Goal: Transaction & Acquisition: Purchase product/service

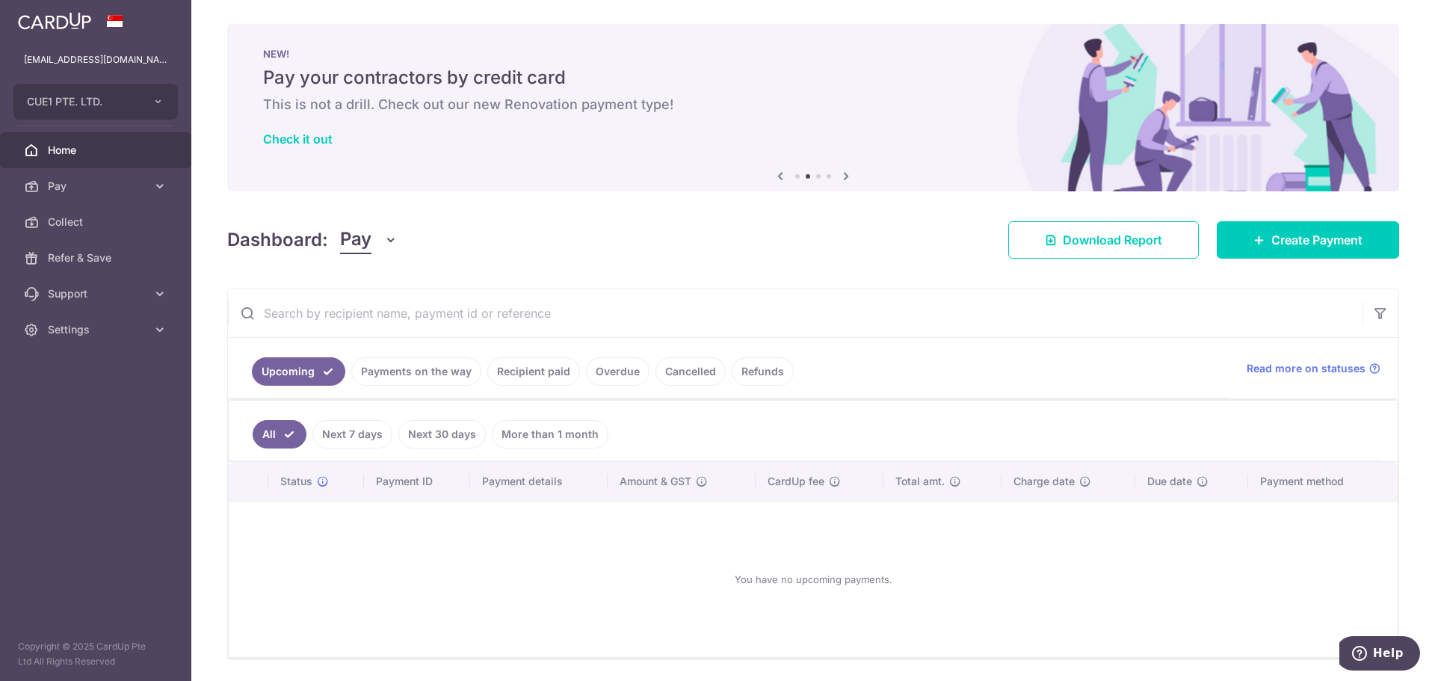
click at [68, 149] on span "Home" at bounding box center [97, 150] width 99 height 15
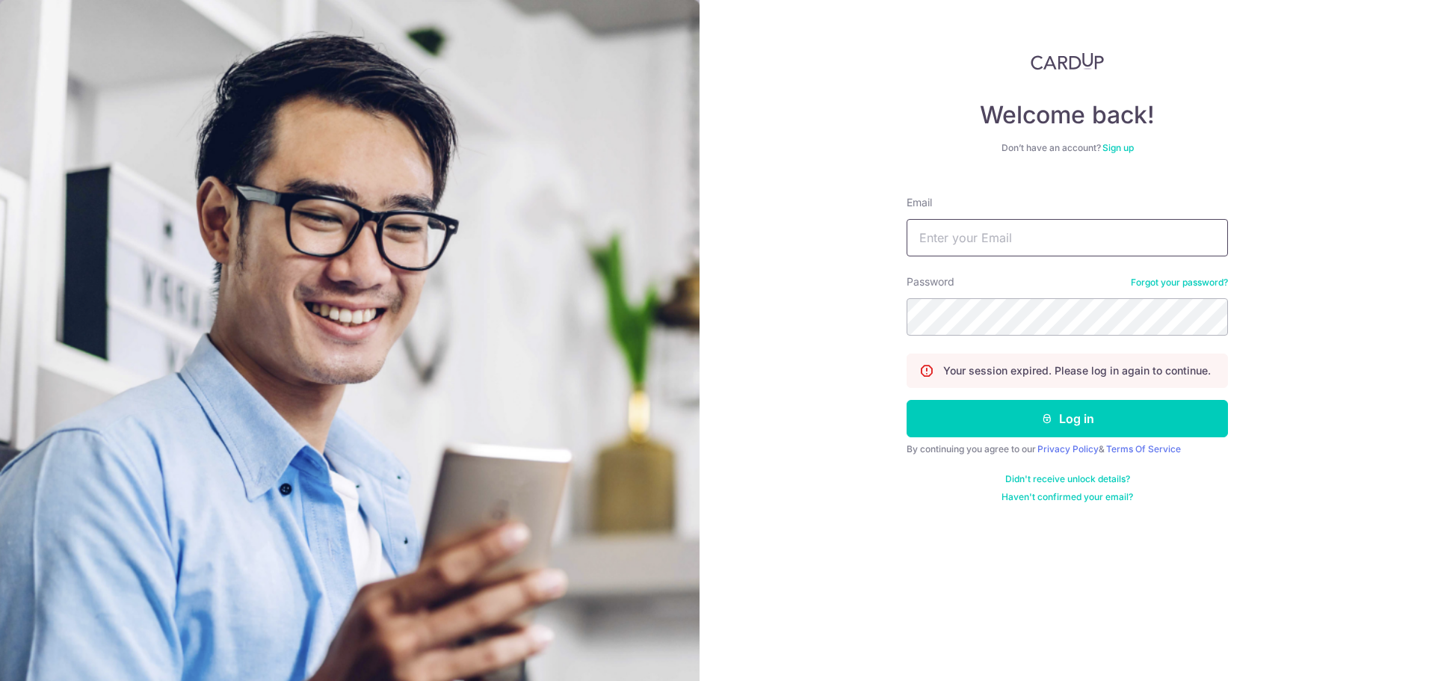
click at [969, 235] on input "Email" at bounding box center [1066, 237] width 321 height 37
type input "manish@cue1.com.sg"
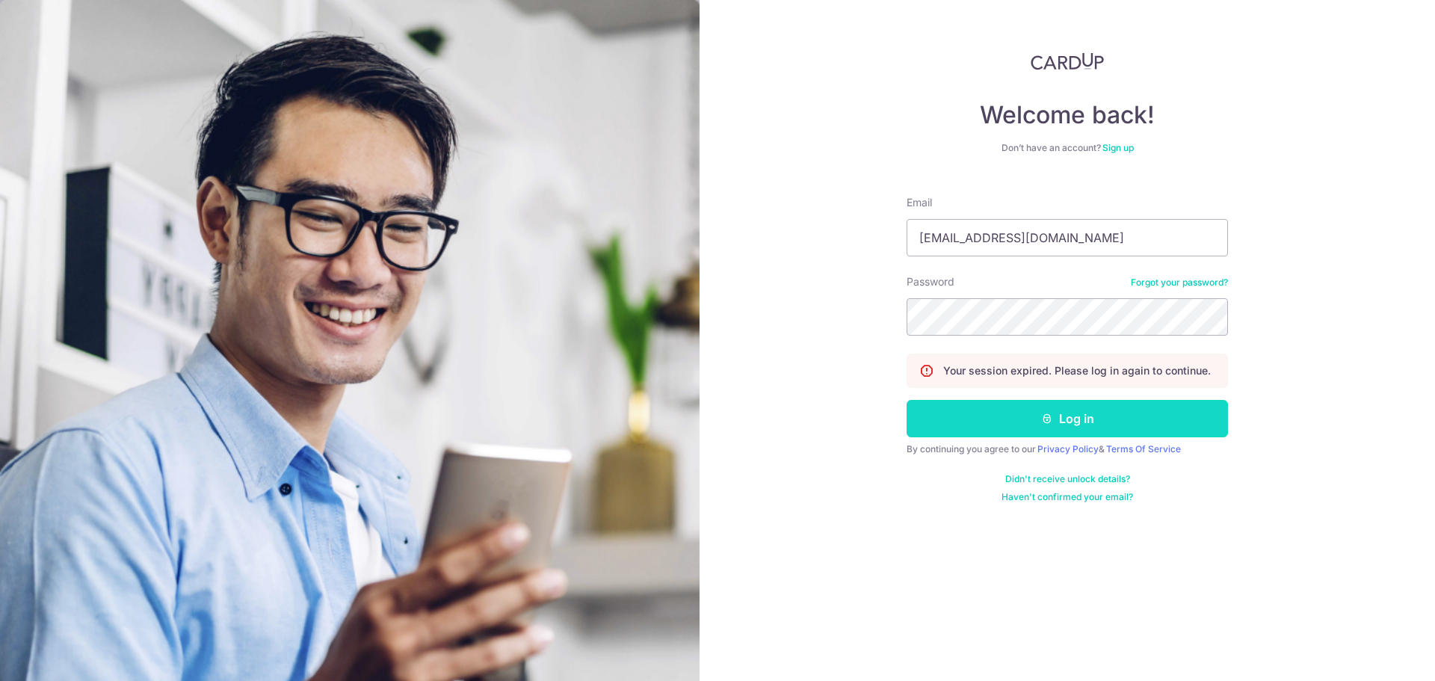
click at [1072, 423] on button "Log in" at bounding box center [1066, 418] width 321 height 37
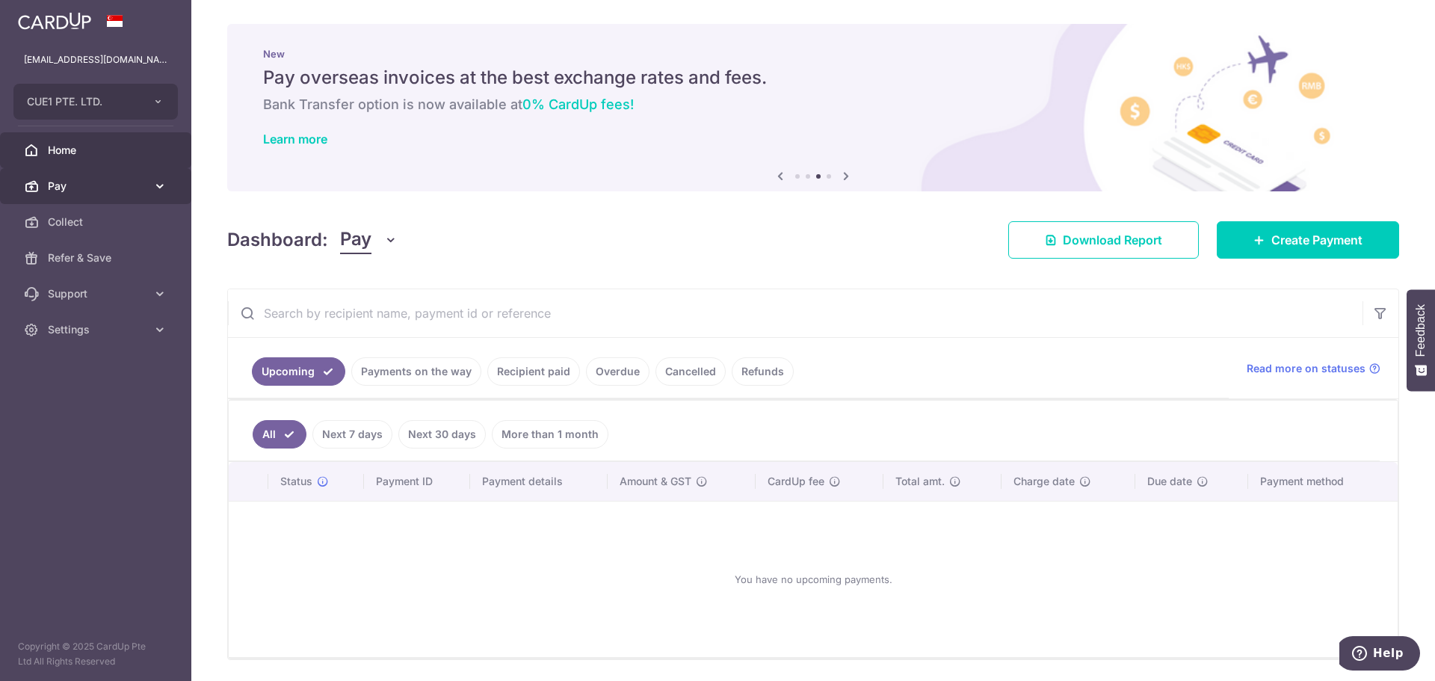
click at [102, 189] on span "Pay" at bounding box center [97, 186] width 99 height 15
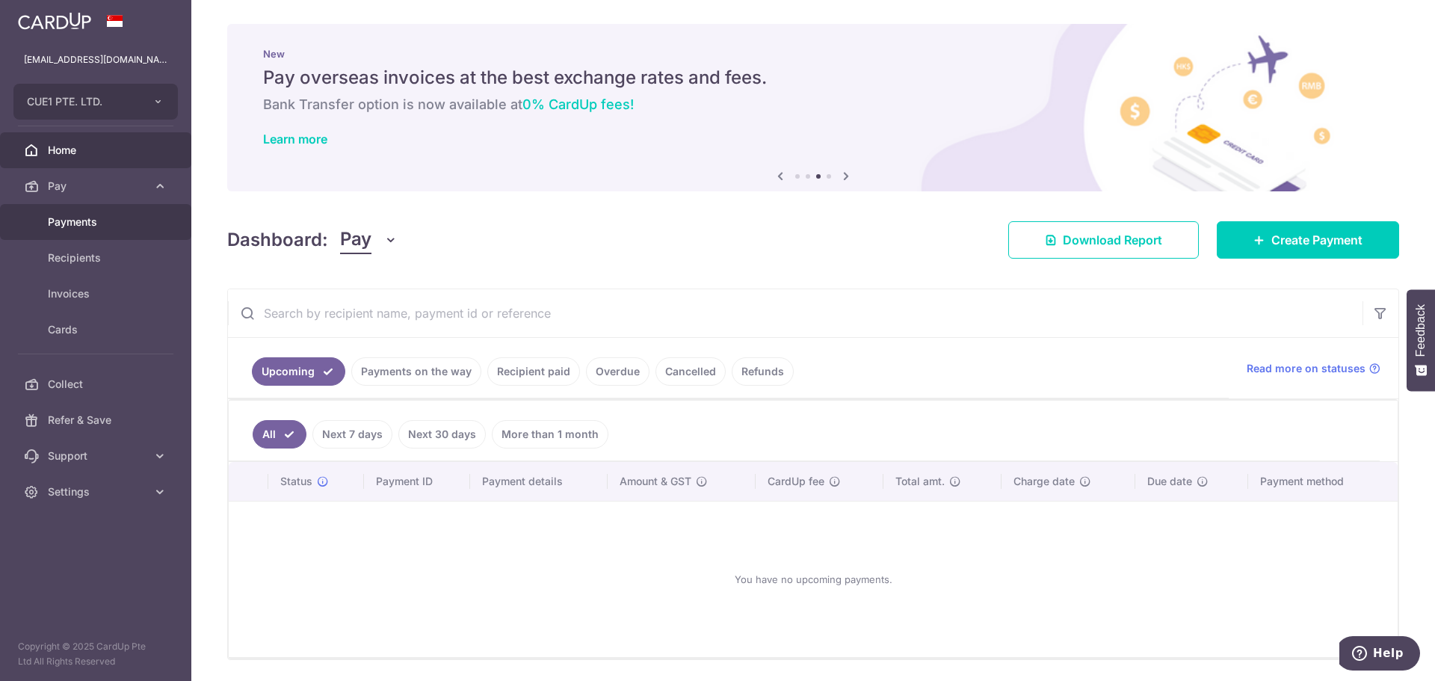
click at [91, 224] on span "Payments" at bounding box center [97, 221] width 99 height 15
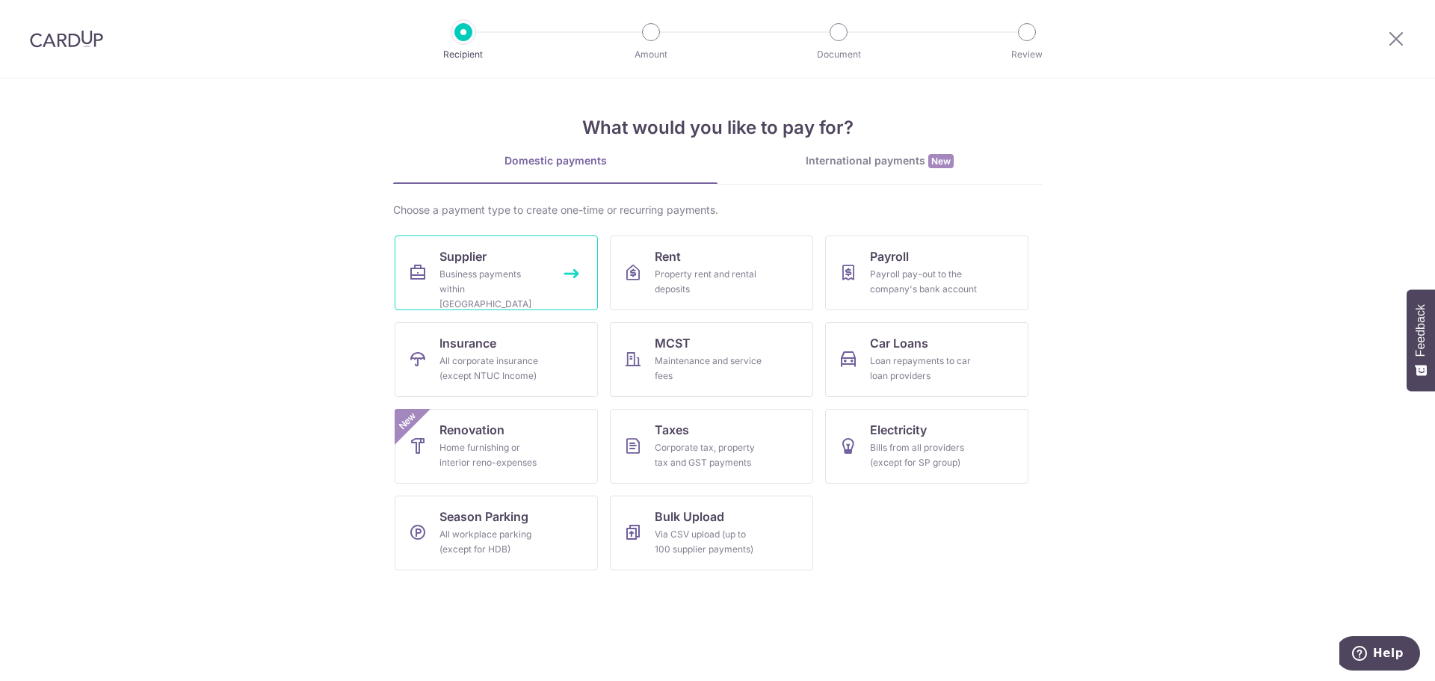
click at [470, 297] on link "Supplier Business payments within [GEOGRAPHIC_DATA]" at bounding box center [496, 272] width 203 height 75
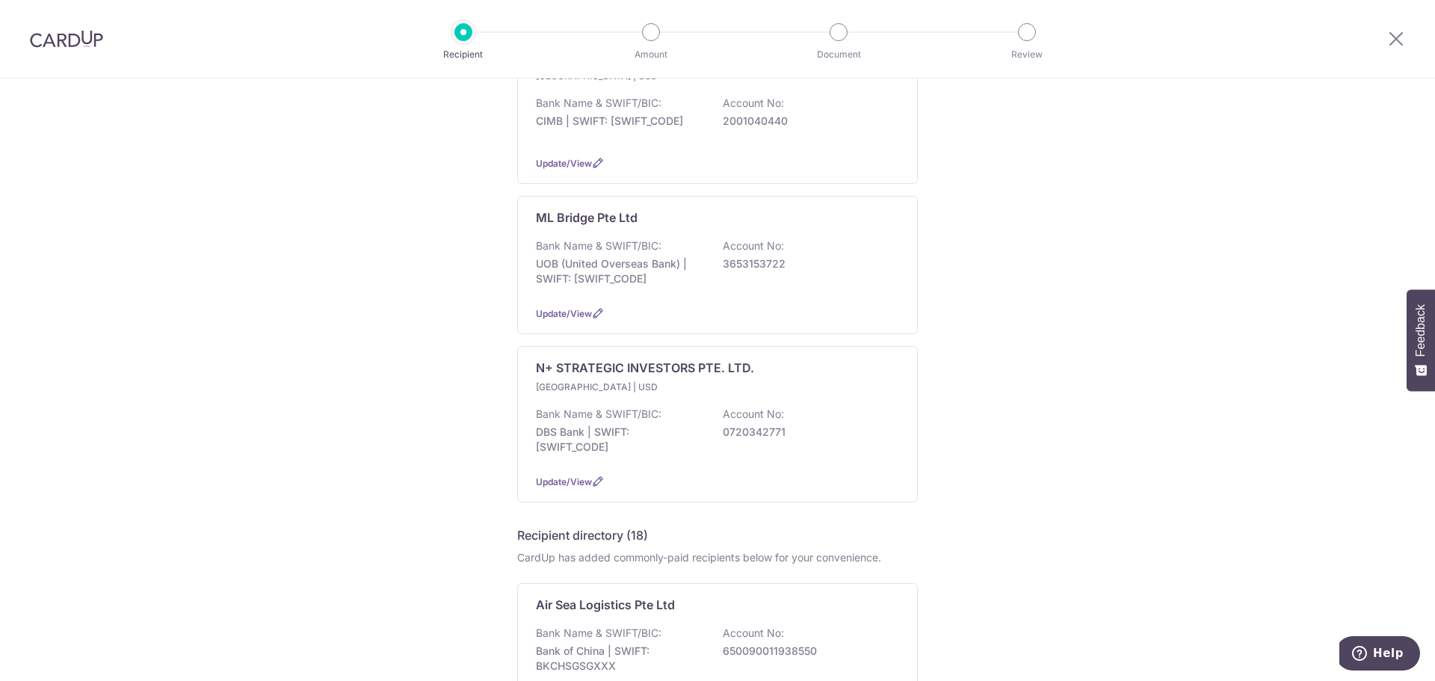
scroll to position [299, 0]
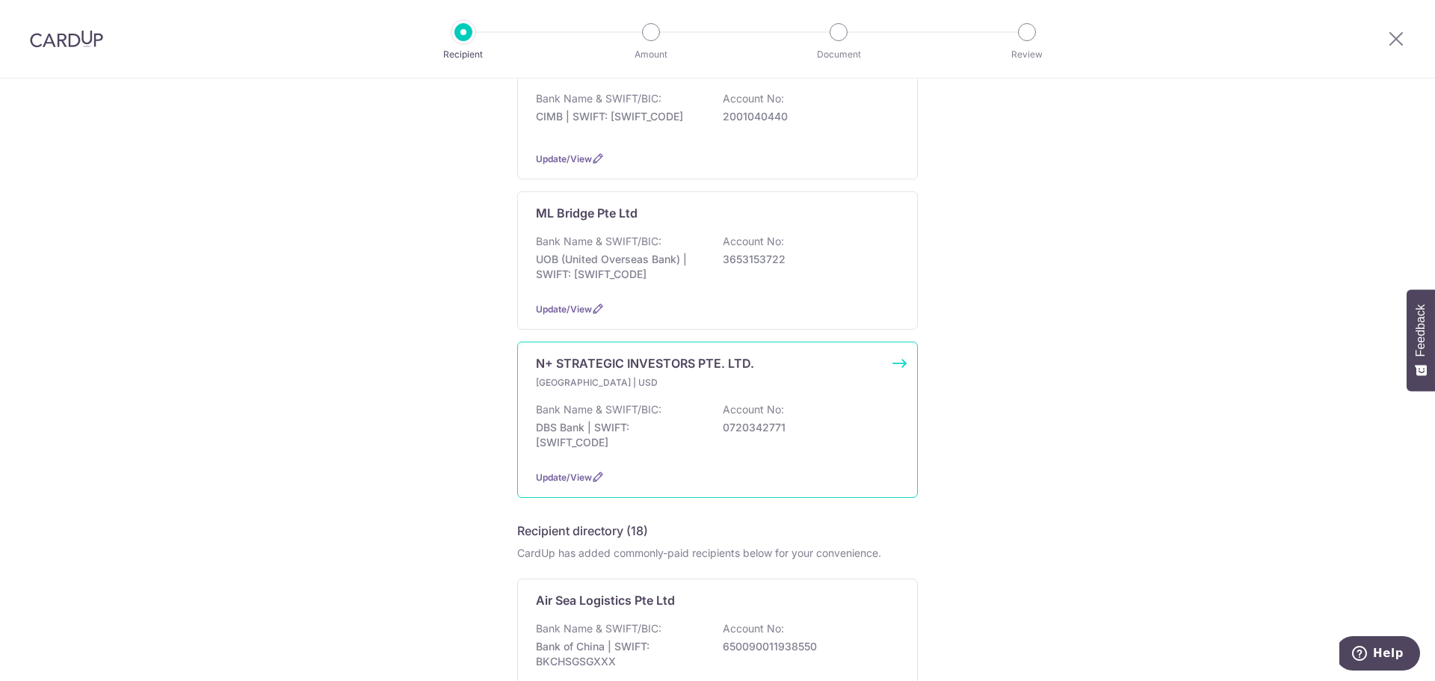
click at [631, 385] on div "[GEOGRAPHIC_DATA] | USD Bank Name & SWIFT/BIC: DBS Bank | SWIFT: [SWIFT_CODE] A…" at bounding box center [717, 416] width 363 height 82
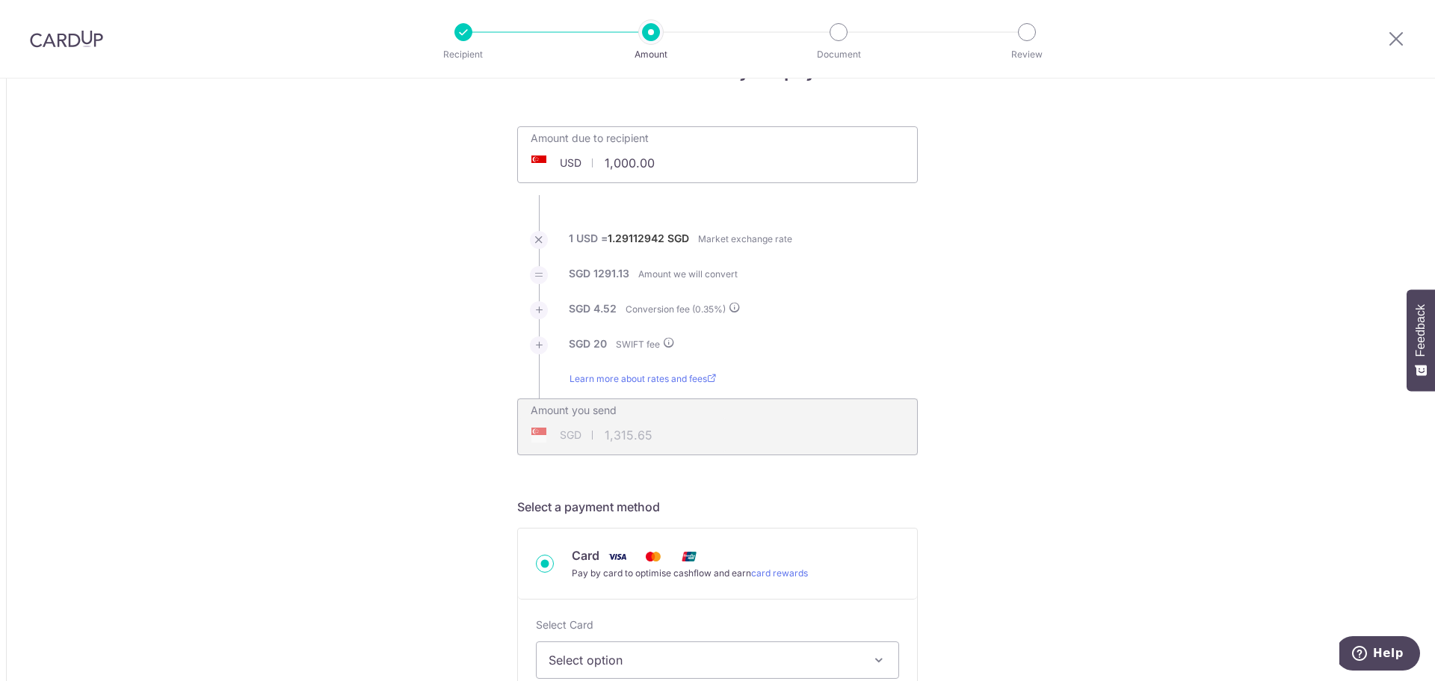
scroll to position [75, 0]
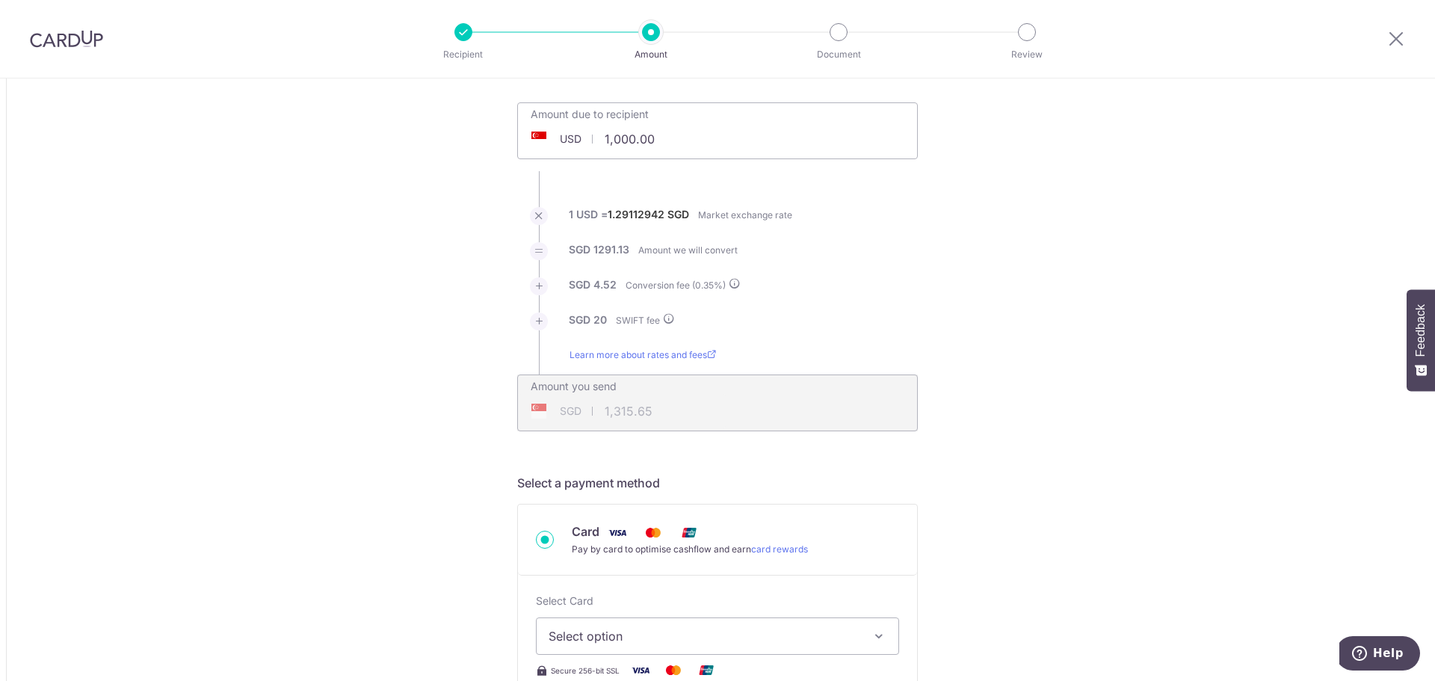
click at [677, 142] on input "1,000.00" at bounding box center [633, 139] width 231 height 34
drag, startPoint x: 677, startPoint y: 142, endPoint x: 572, endPoint y: 138, distance: 105.5
click at [572, 138] on div "USD 1,000.00 1000" at bounding box center [633, 139] width 231 height 34
type input "50,000.00"
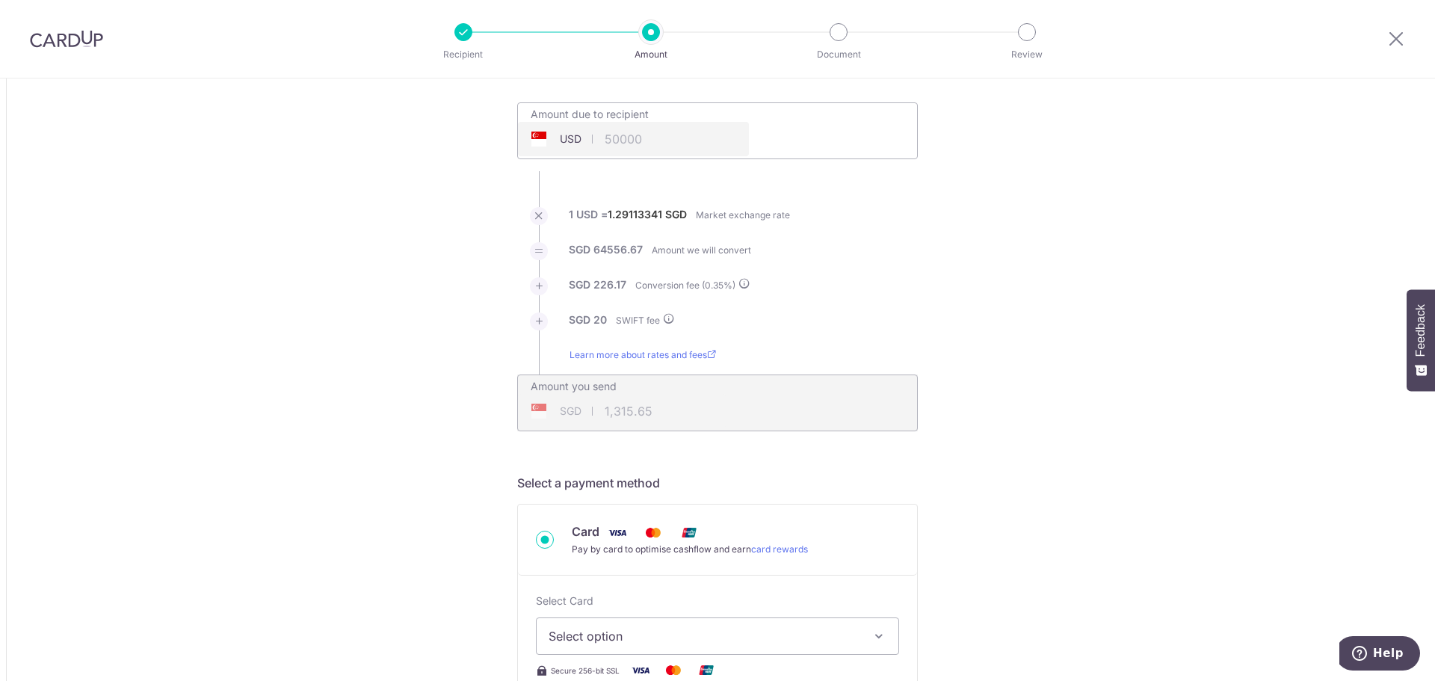
type input "64,802.84"
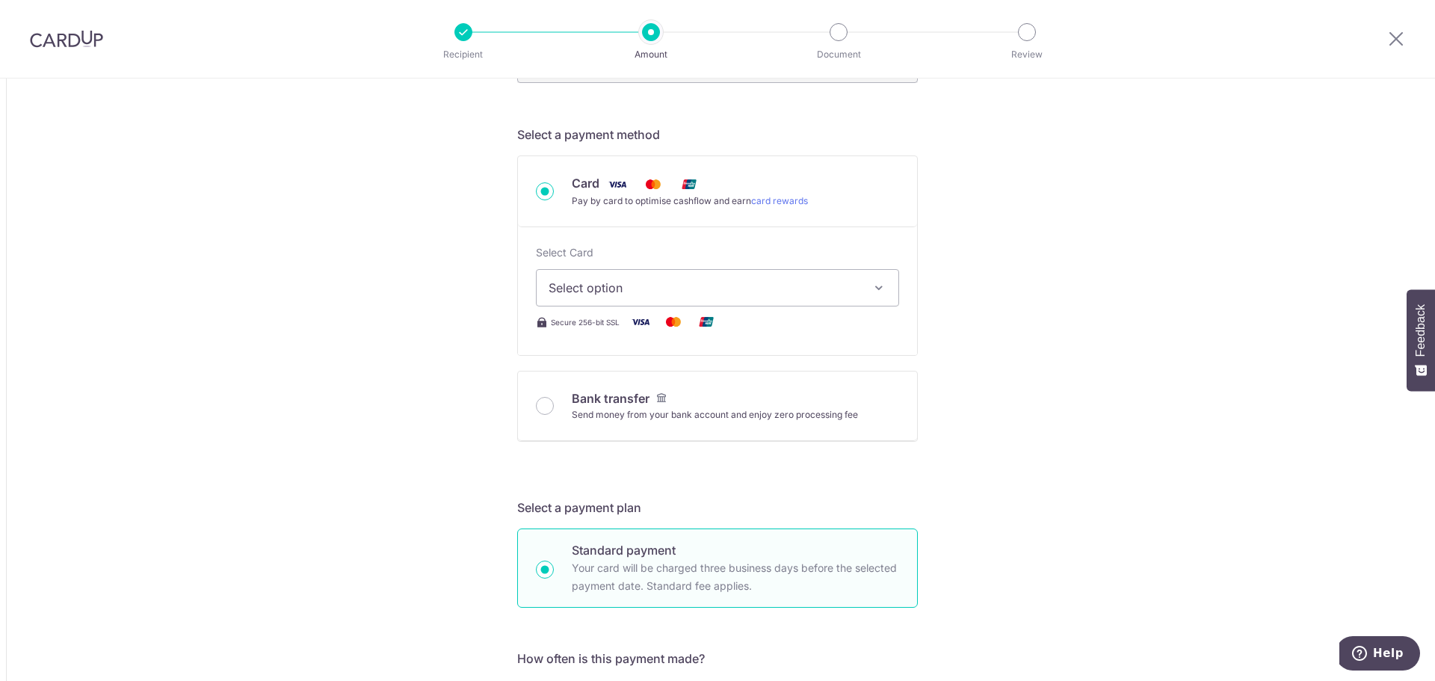
scroll to position [448, 0]
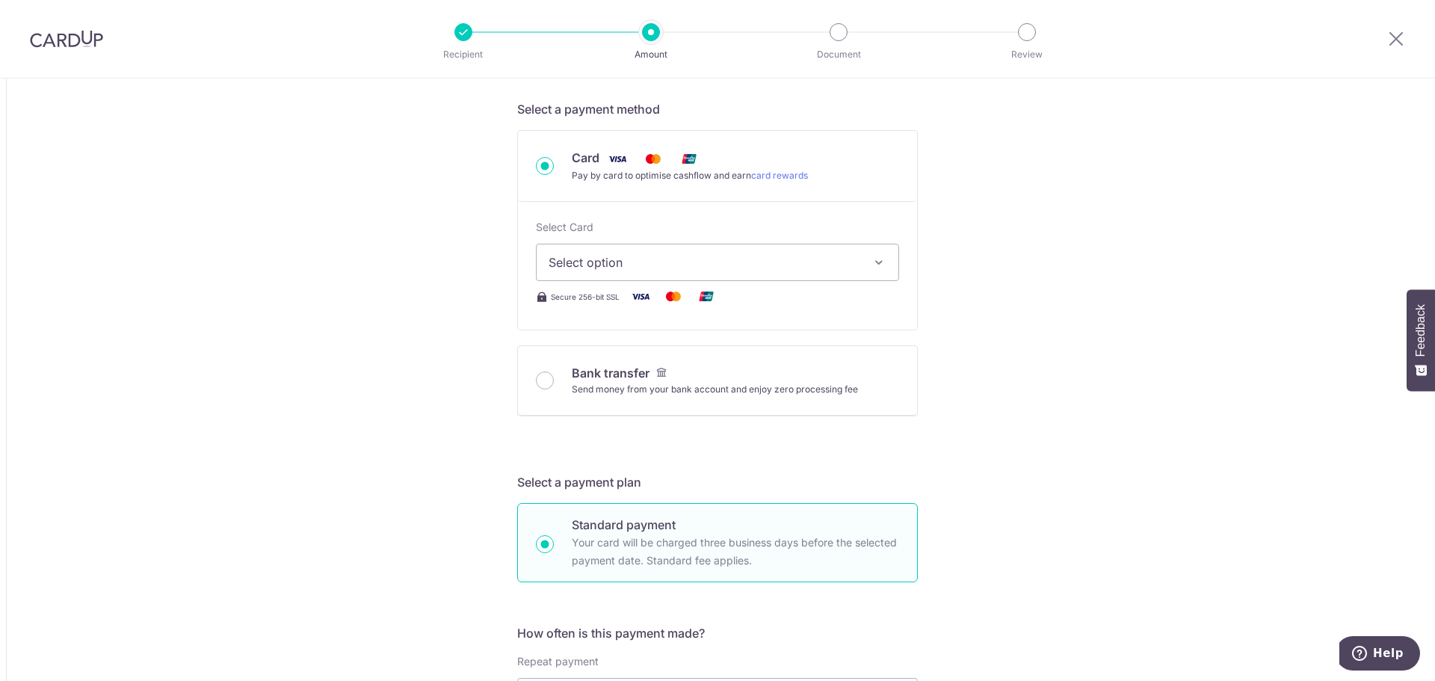
click at [655, 273] on button "Select option" at bounding box center [717, 262] width 363 height 37
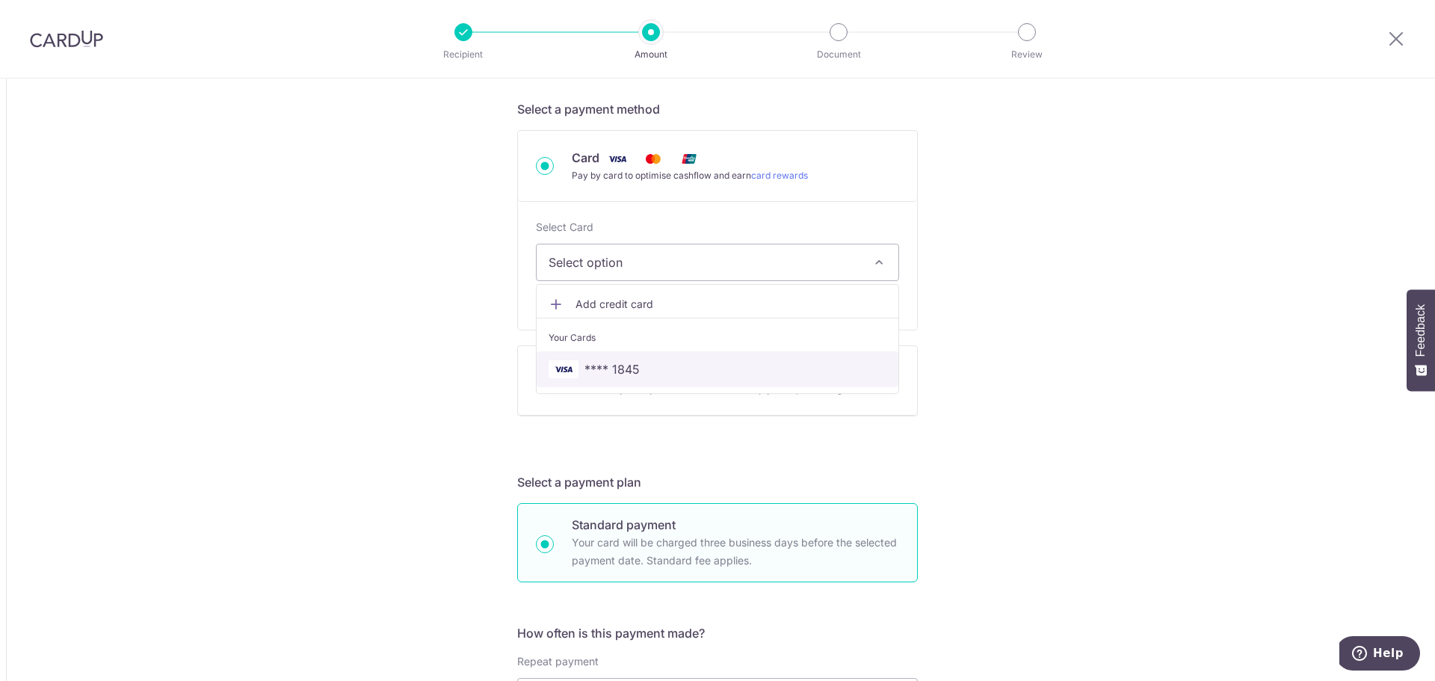
drag, startPoint x: 608, startPoint y: 365, endPoint x: 1031, endPoint y: 356, distance: 422.3
click at [608, 365] on span "**** 1845" at bounding box center [611, 369] width 55 height 18
type input "50,000.00"
type input "64,802.49"
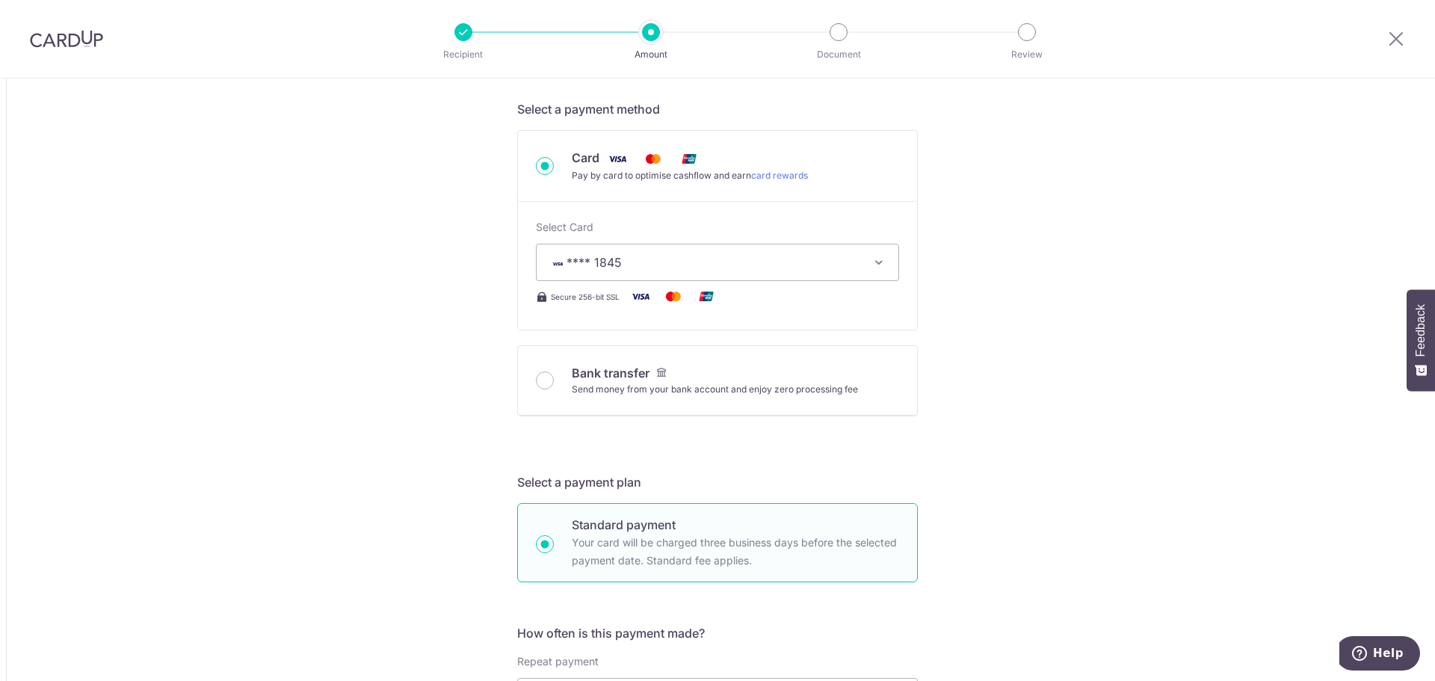
click at [1031, 356] on div "Tell us more about your payment Amount due to recipient USD 50,000.00 50000 1 U…" at bounding box center [717, 655] width 1435 height 2050
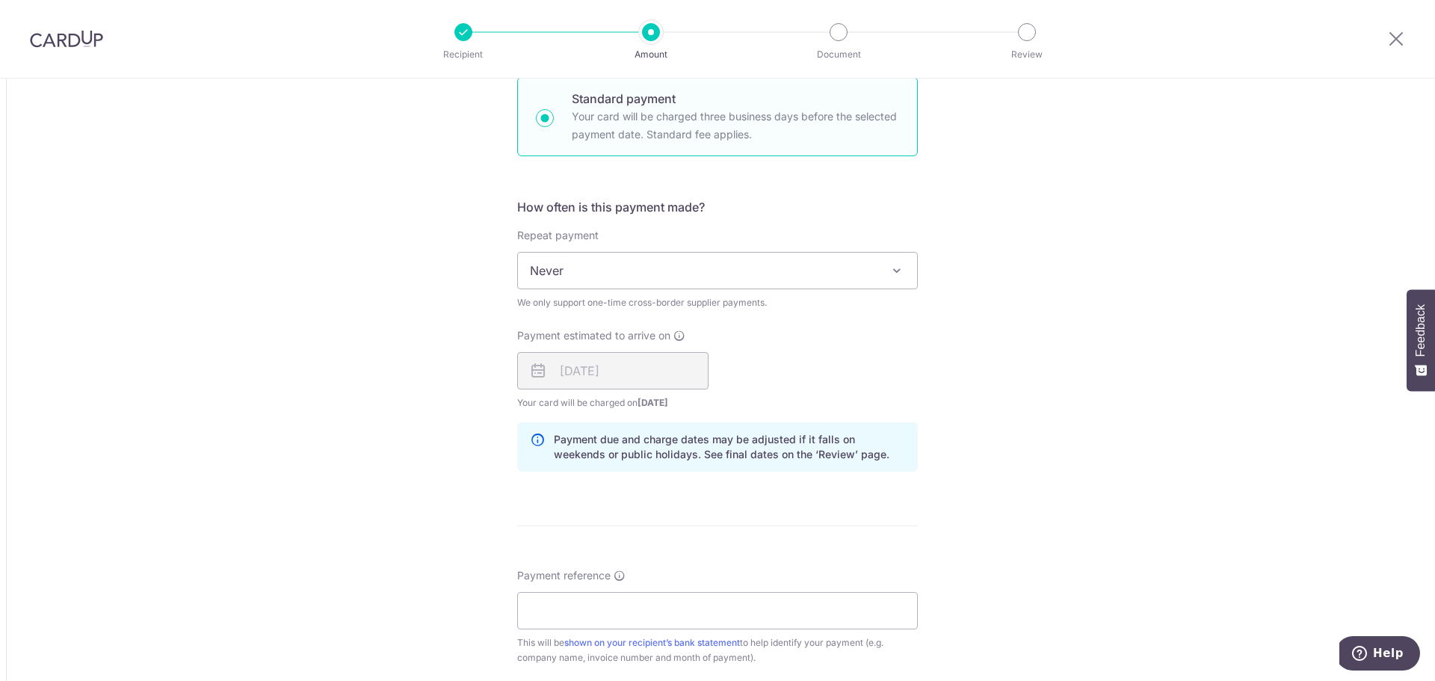
scroll to position [897, 0]
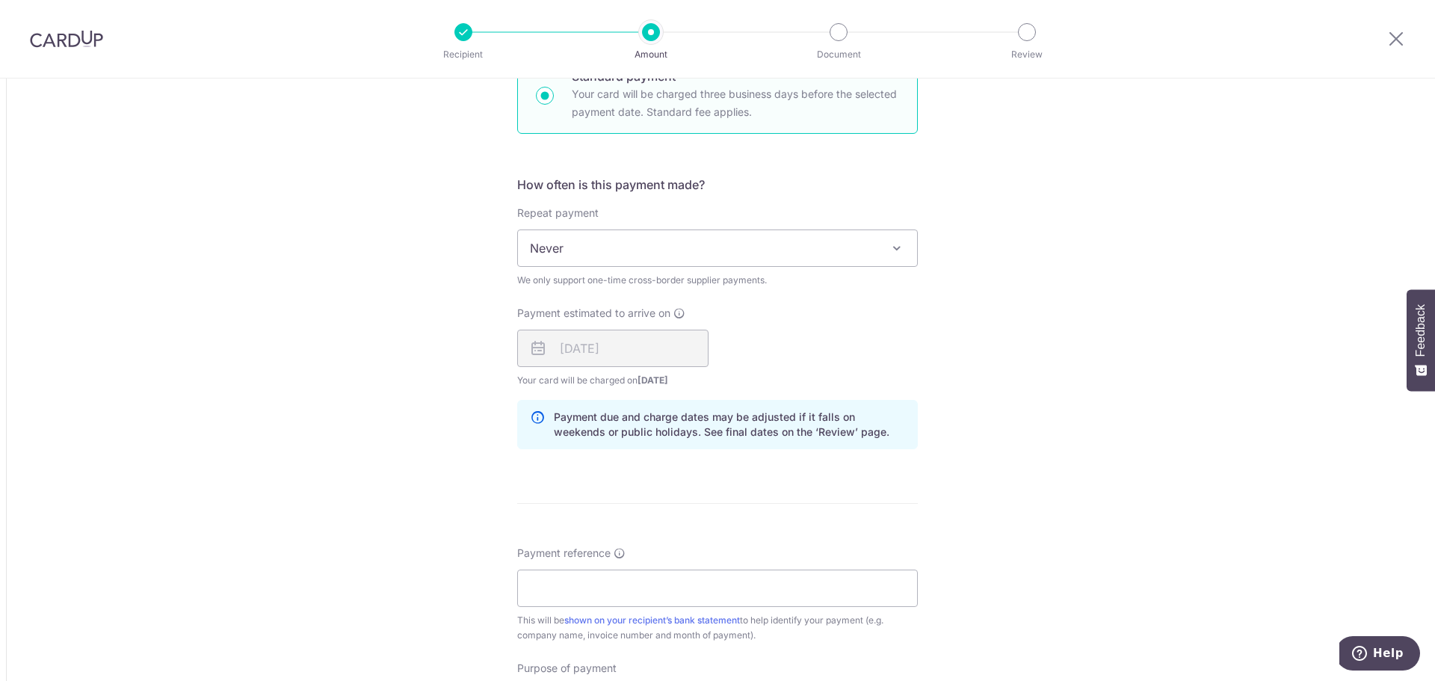
click at [659, 250] on span "Never" at bounding box center [717, 248] width 399 height 36
click at [1133, 301] on div "Tell us more about your payment Amount due to recipient USD 50,000.00 50000 1 U…" at bounding box center [717, 207] width 1435 height 2050
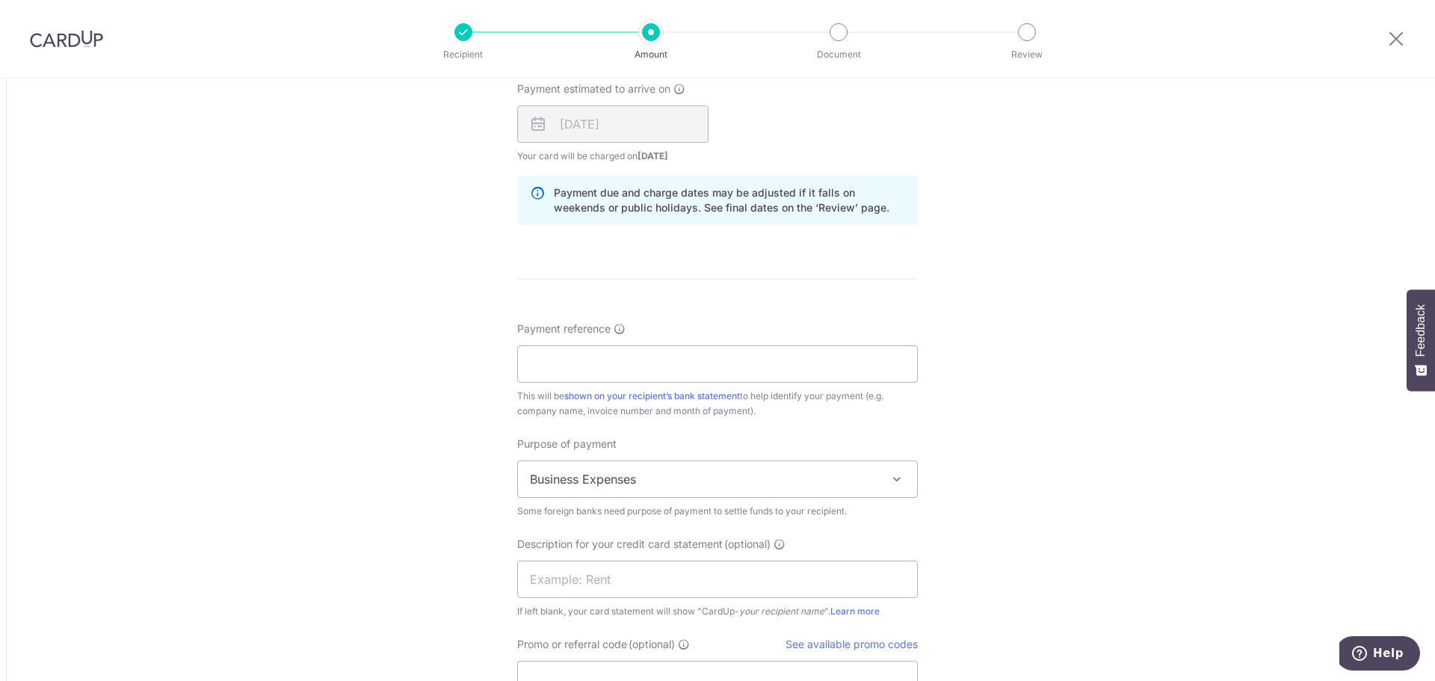
scroll to position [1196, 0]
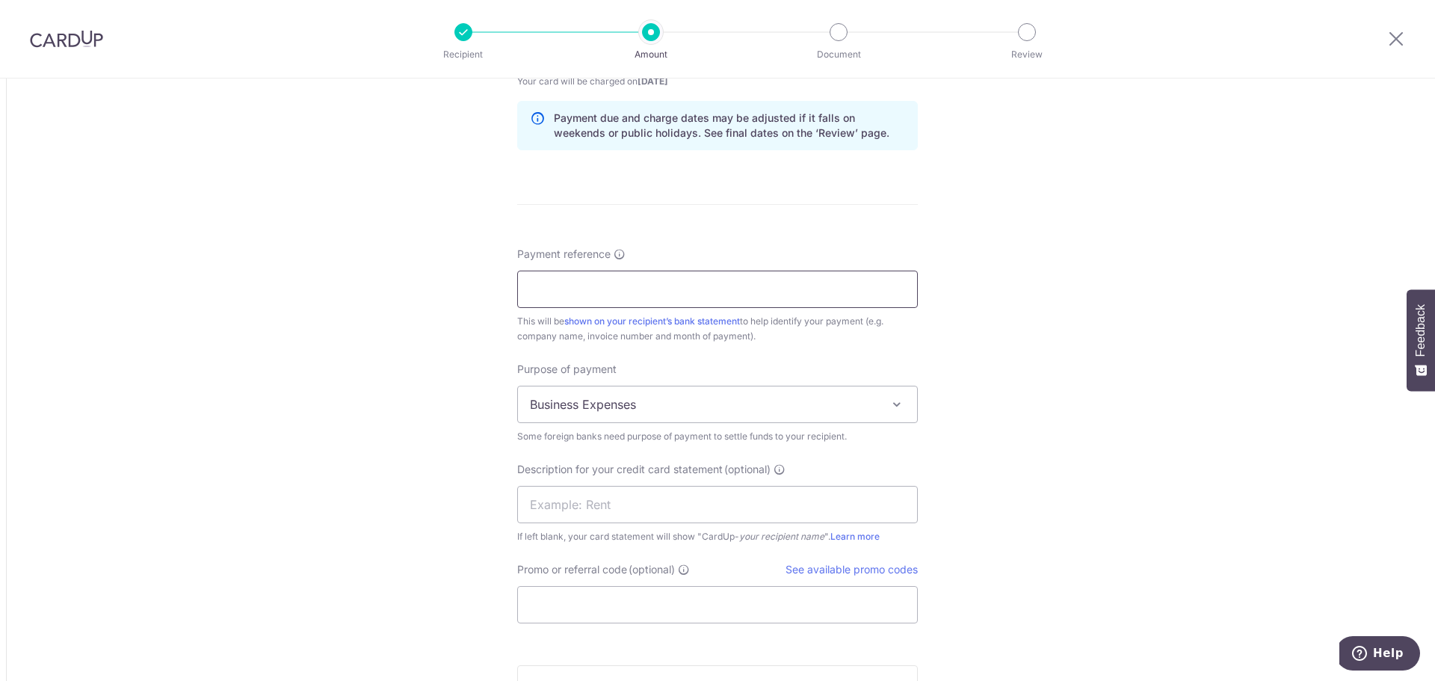
click at [674, 289] on input "Payment reference" at bounding box center [717, 289] width 401 height 37
type input "PYMT TO NSI ON BEHALF OF CUE1"
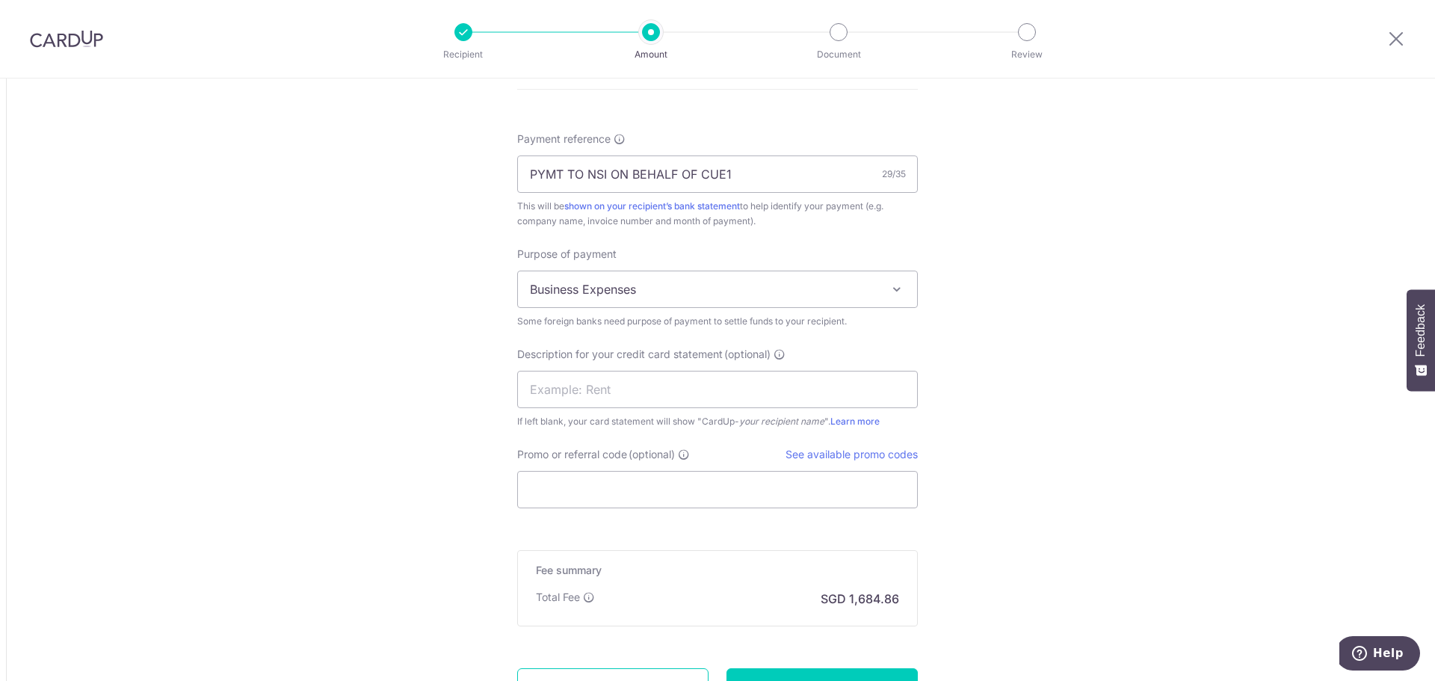
scroll to position [1345, 0]
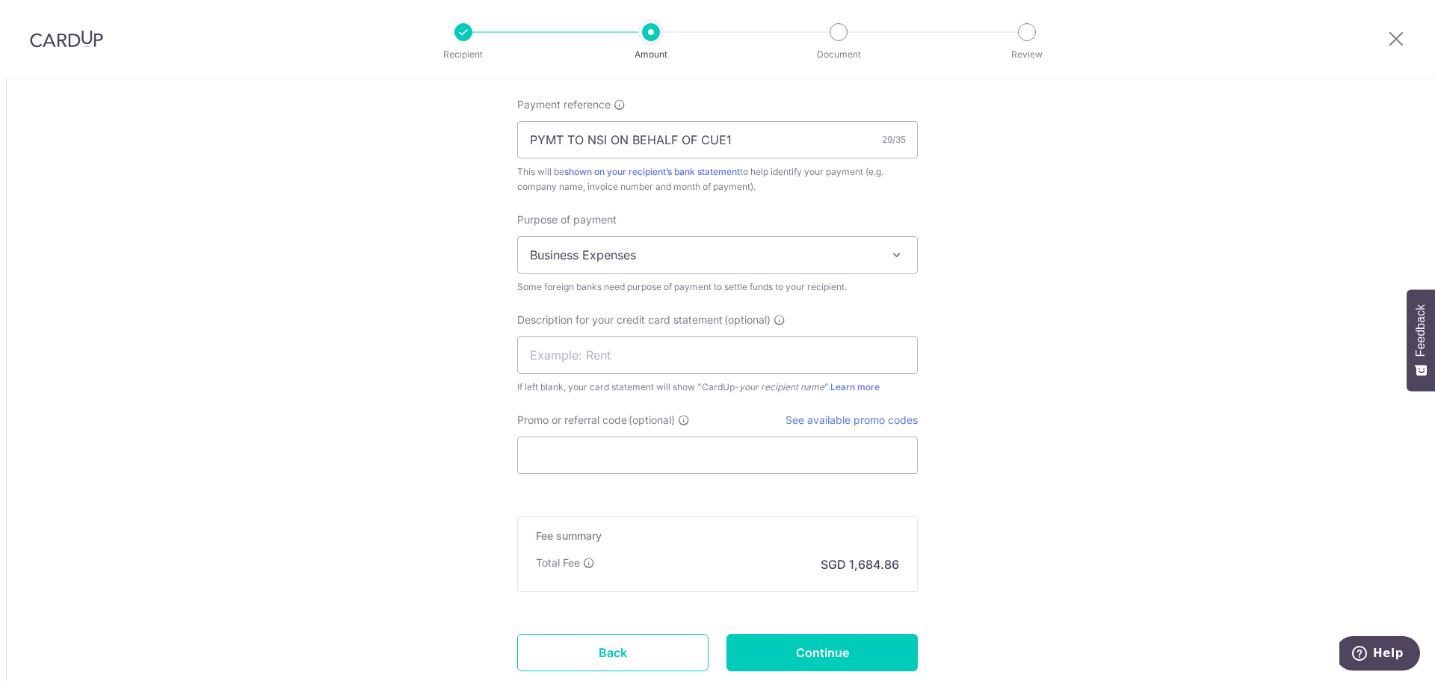
click at [676, 253] on span "Business Expenses" at bounding box center [717, 255] width 399 height 36
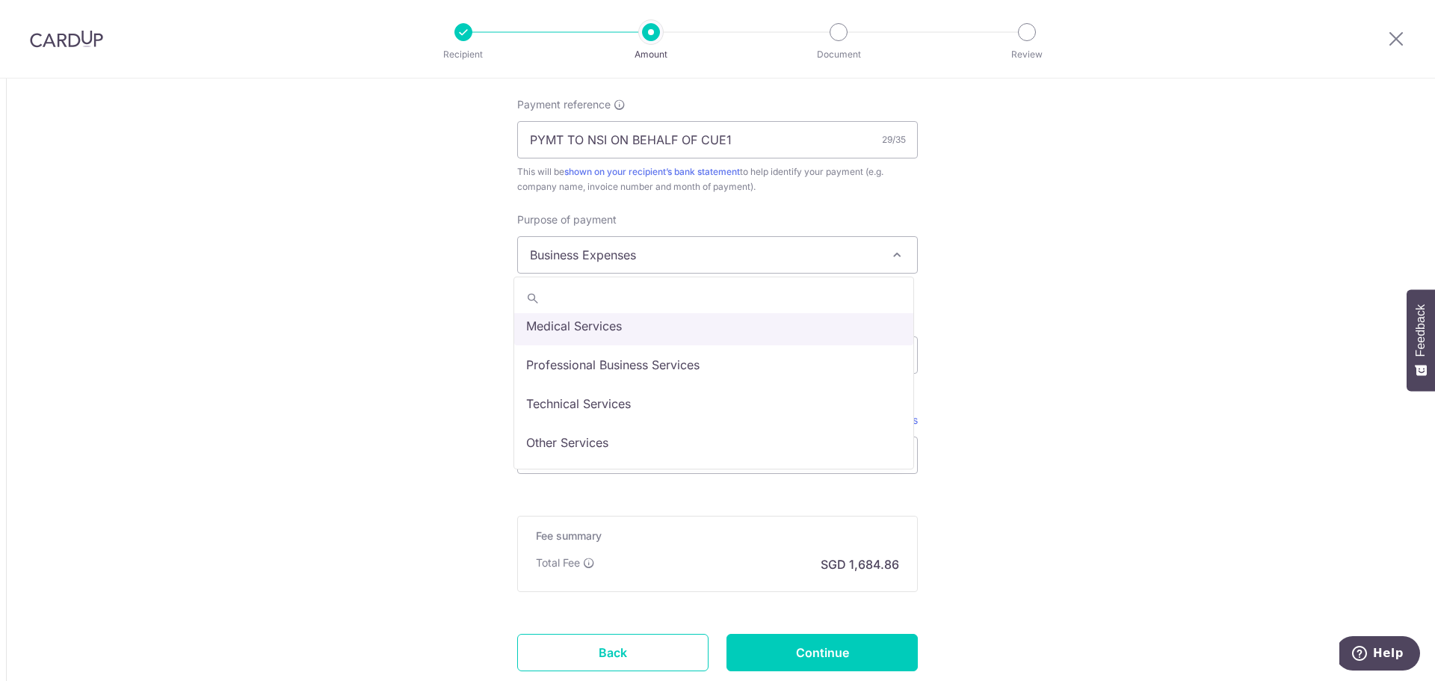
scroll to position [149, 0]
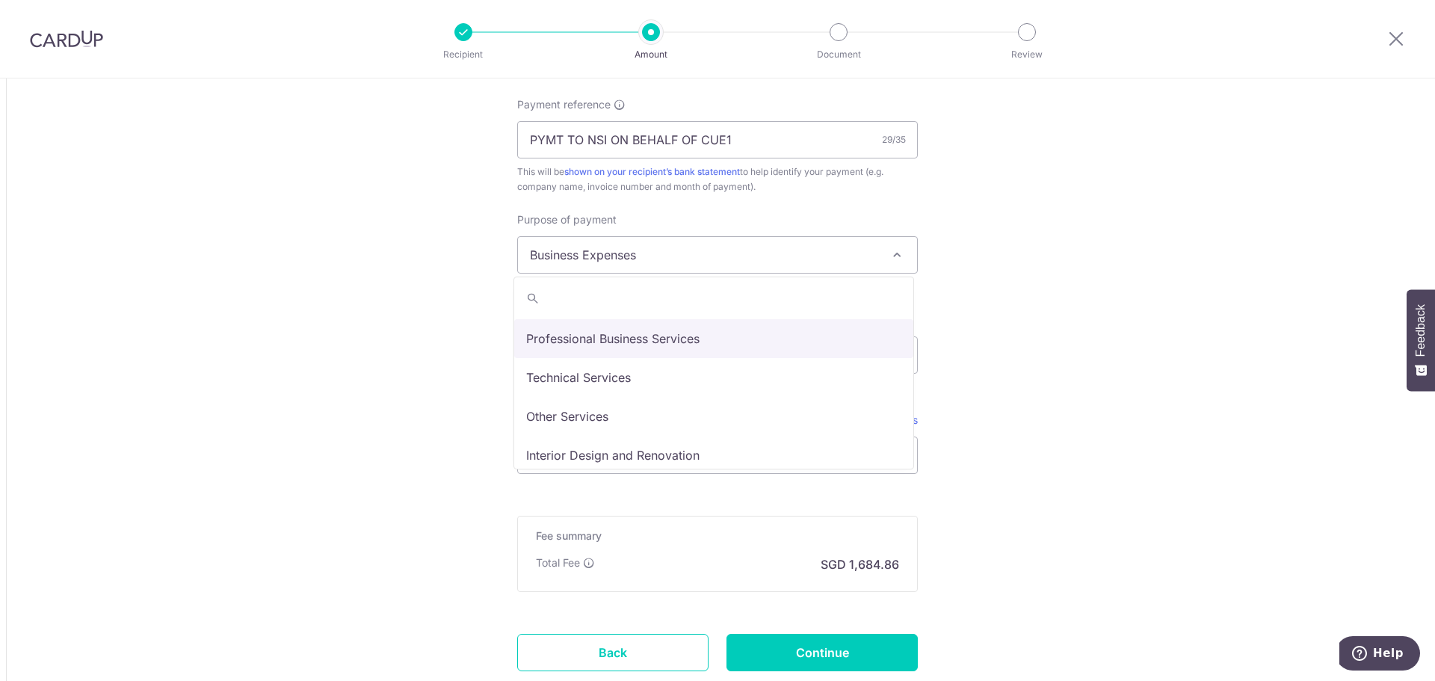
select select "Professional Business Services"
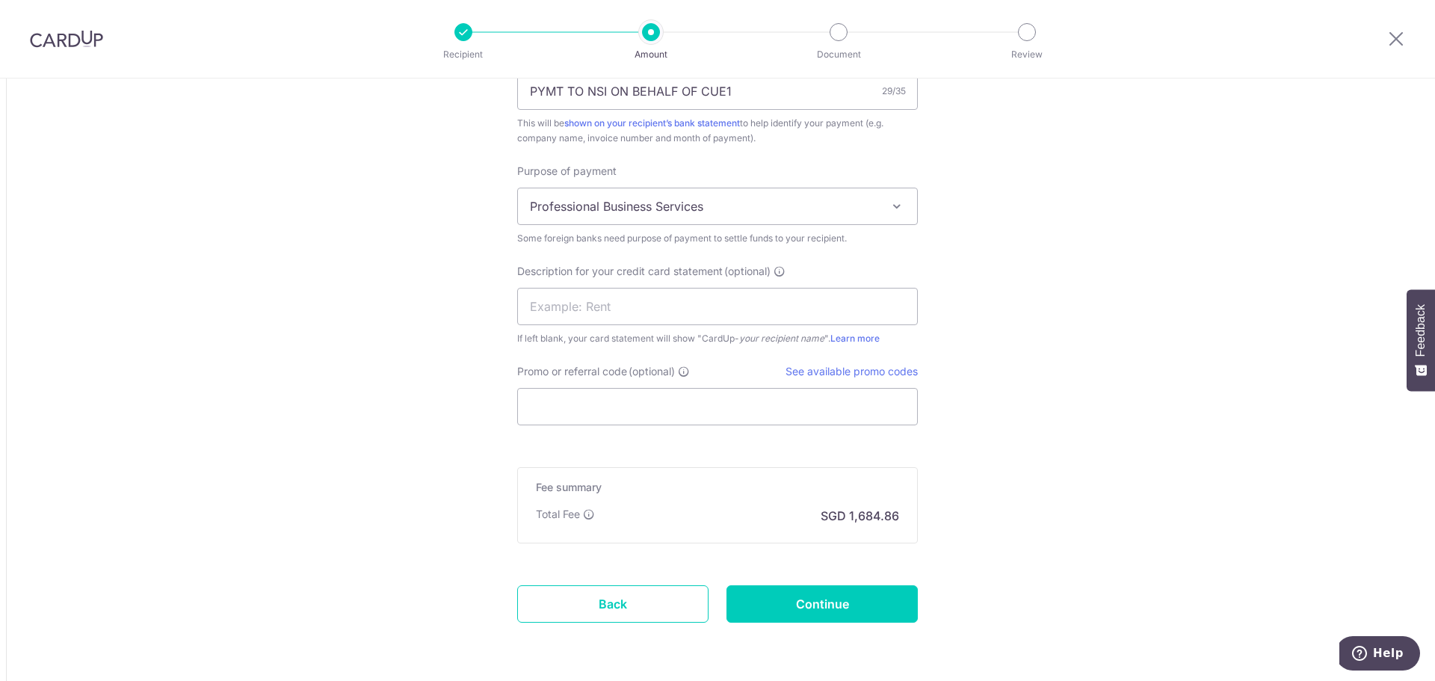
scroll to position [1420, 0]
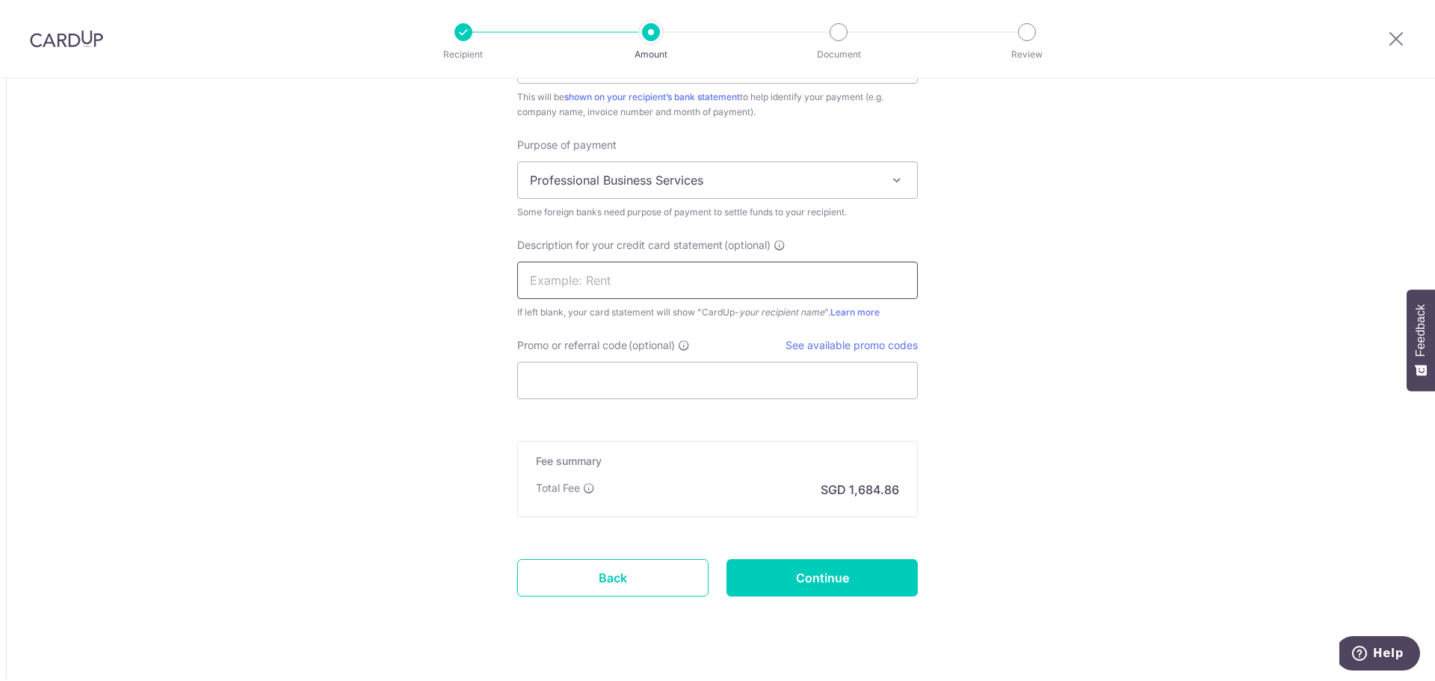
click at [701, 279] on input "text" at bounding box center [717, 280] width 401 height 37
click at [746, 263] on input "text" at bounding box center [717, 280] width 401 height 37
type input "N"
type input "CUE1 NSI"
click at [624, 374] on input "Promo or referral code (optional)" at bounding box center [717, 380] width 401 height 37
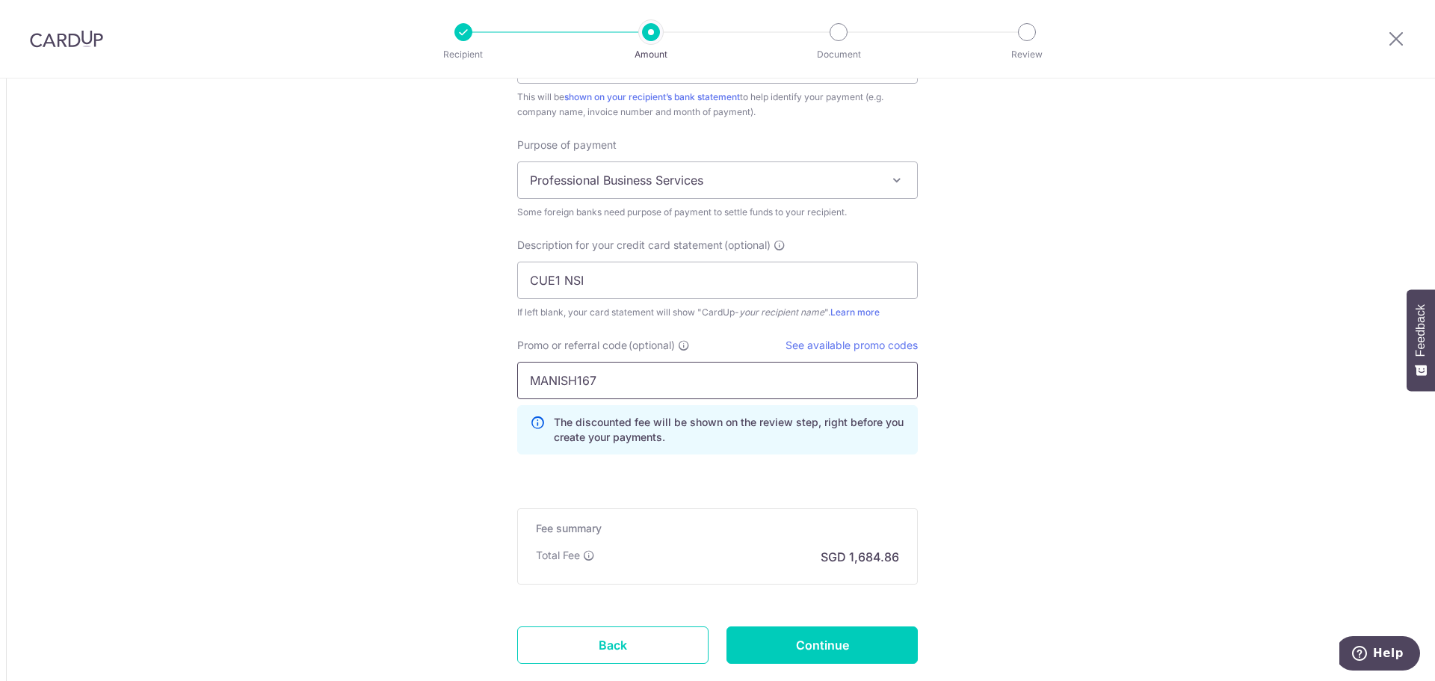
type input "MANISH167"
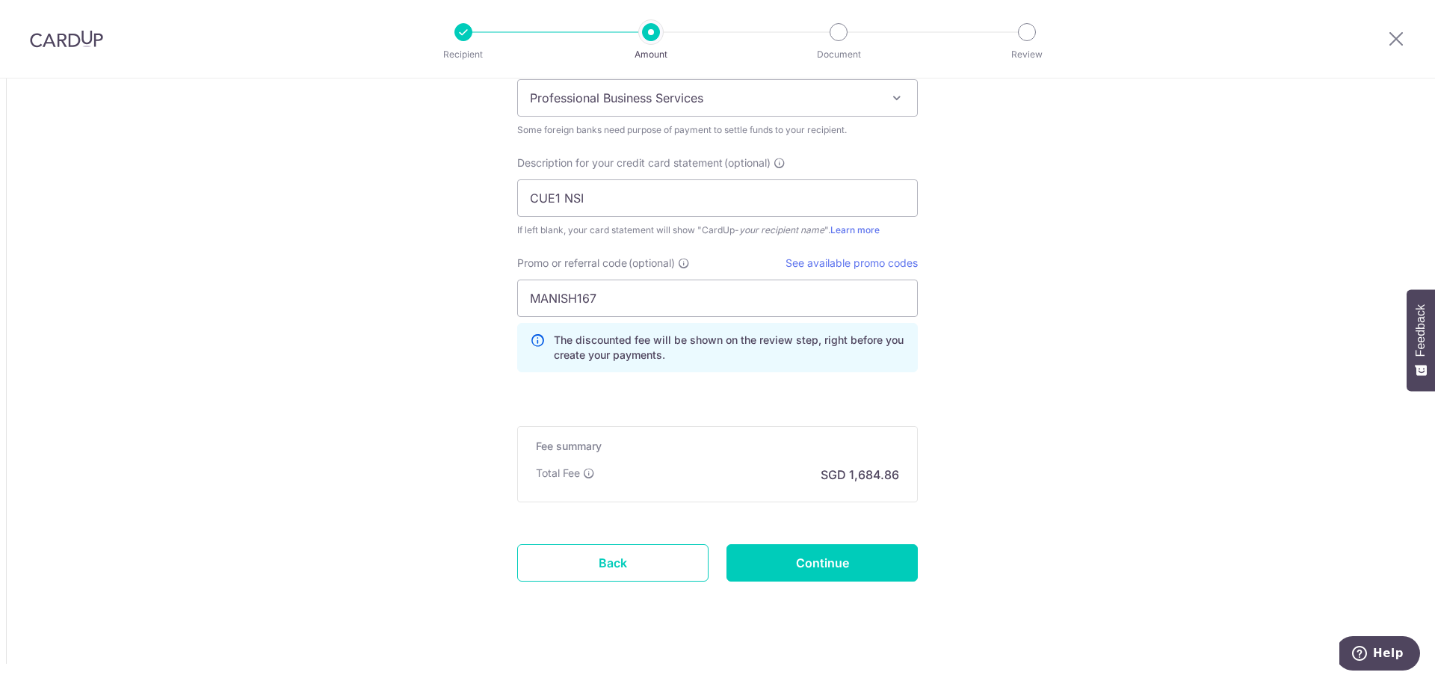
scroll to position [1515, 0]
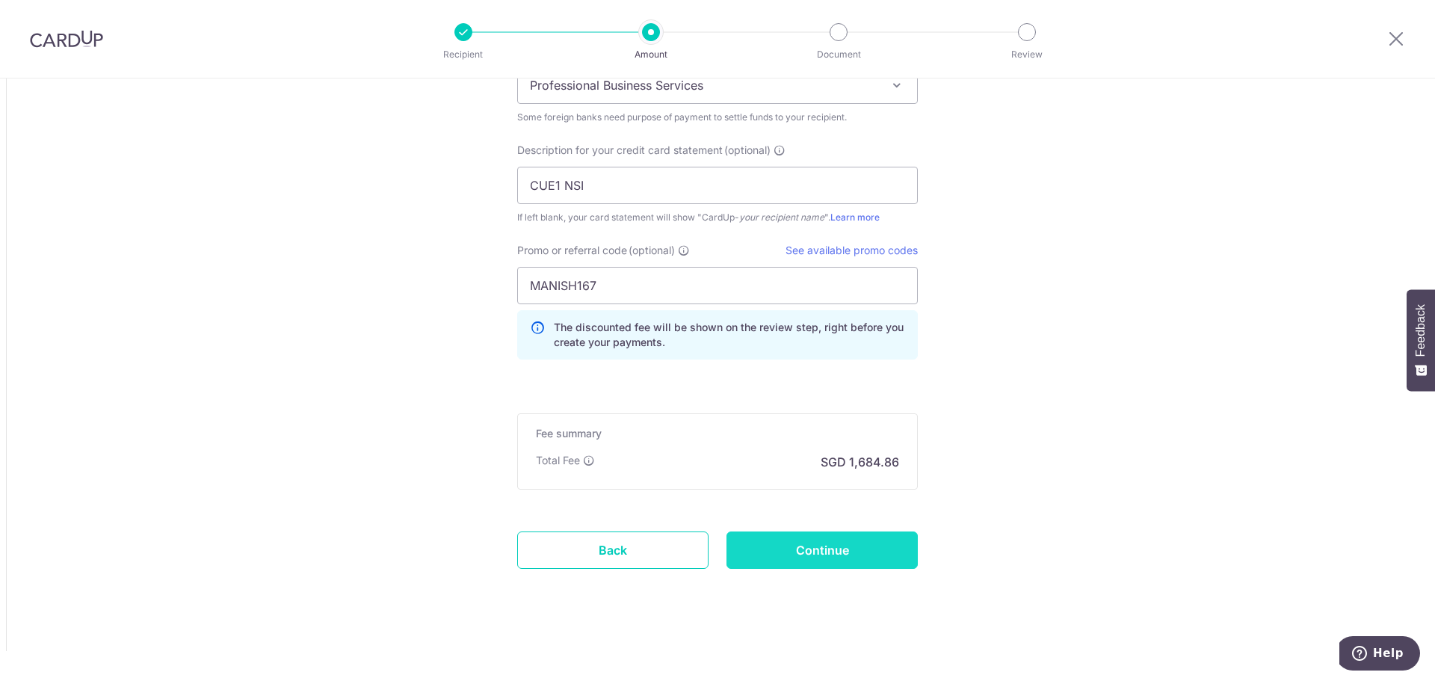
click at [850, 552] on input "Continue" at bounding box center [821, 549] width 191 height 37
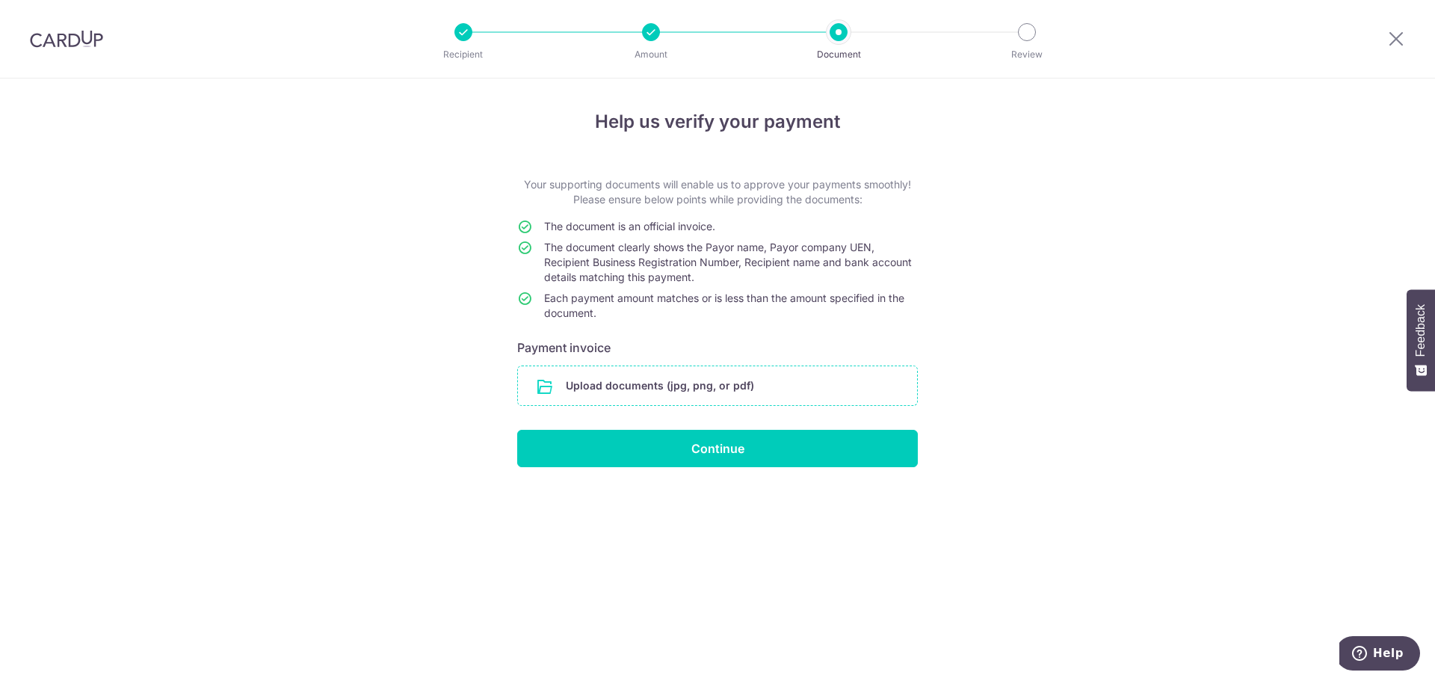
click at [694, 392] on input "file" at bounding box center [717, 385] width 399 height 39
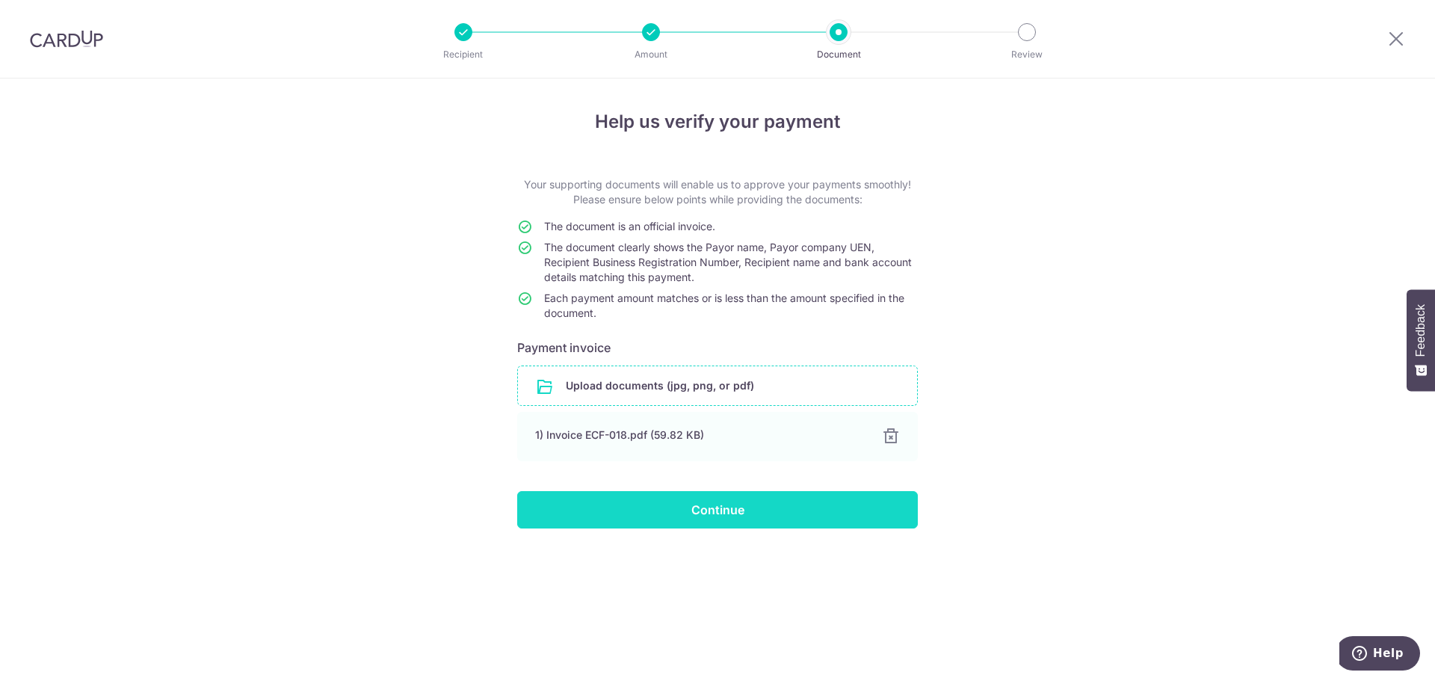
click at [695, 508] on input "Continue" at bounding box center [717, 509] width 401 height 37
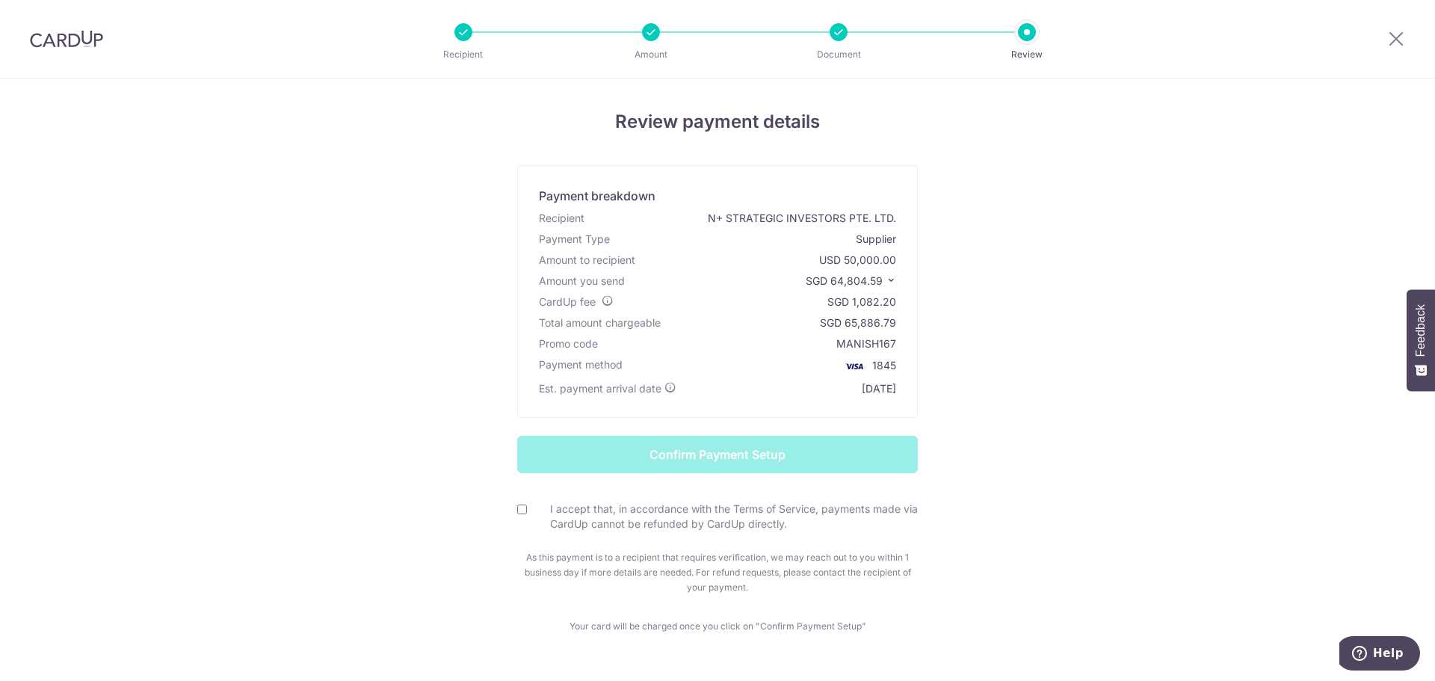
click at [522, 510] on input "I accept that, in accordance with the Terms of Service, payments made via CardU…" at bounding box center [522, 509] width 10 height 10
checkbox input "true"
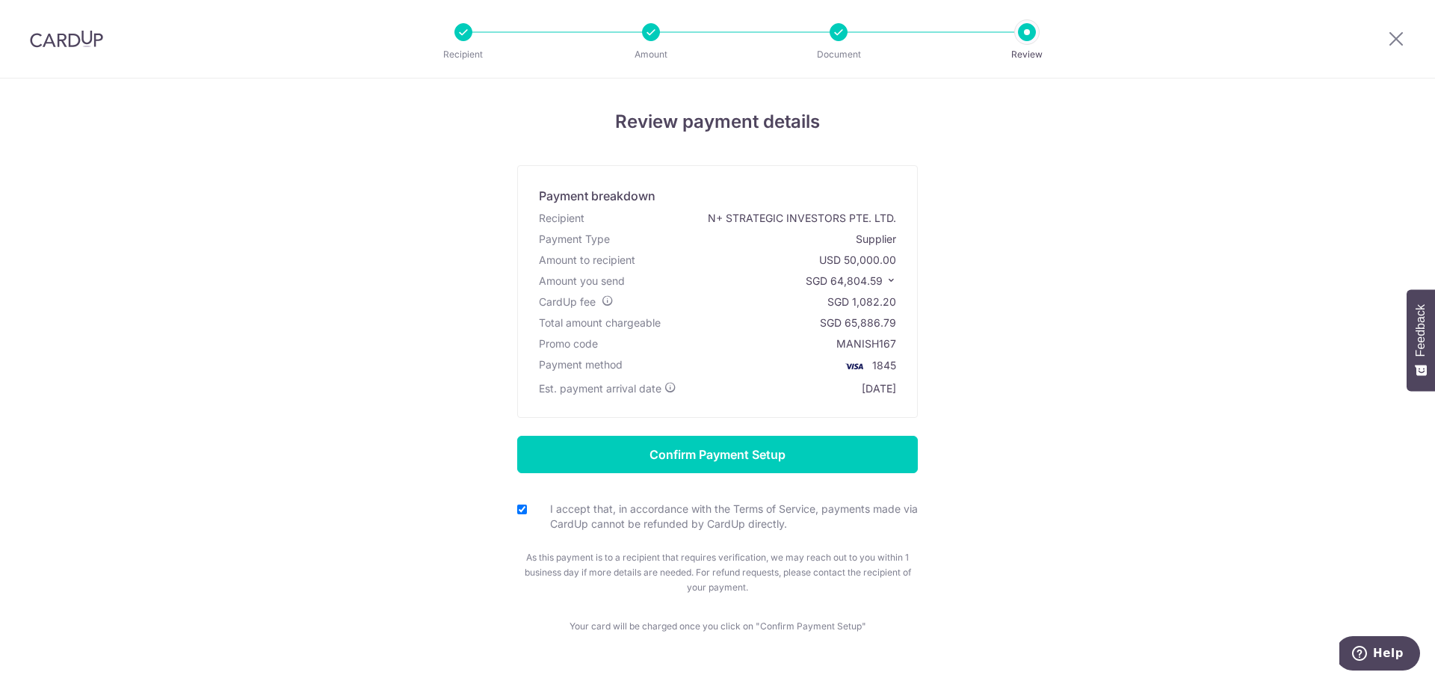
scroll to position [41, 0]
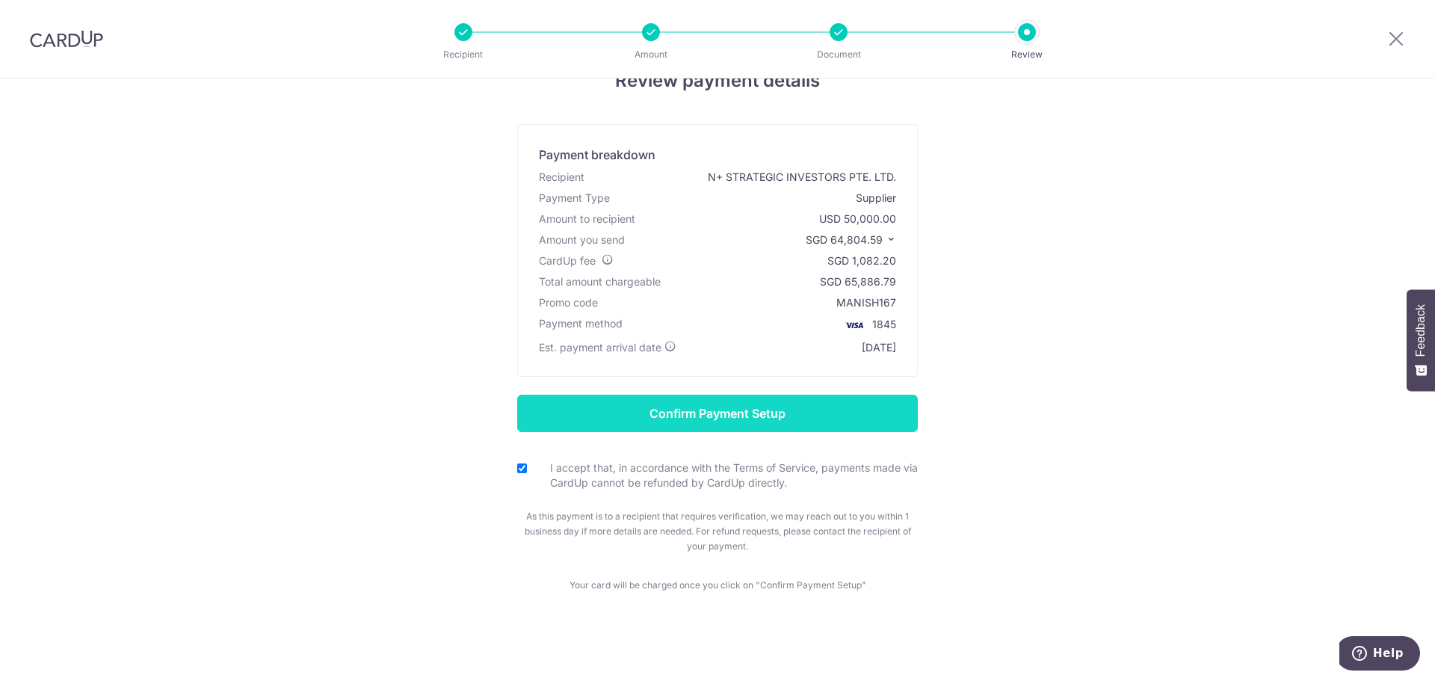
click at [695, 410] on input "Confirm Payment Setup" at bounding box center [717, 413] width 401 height 37
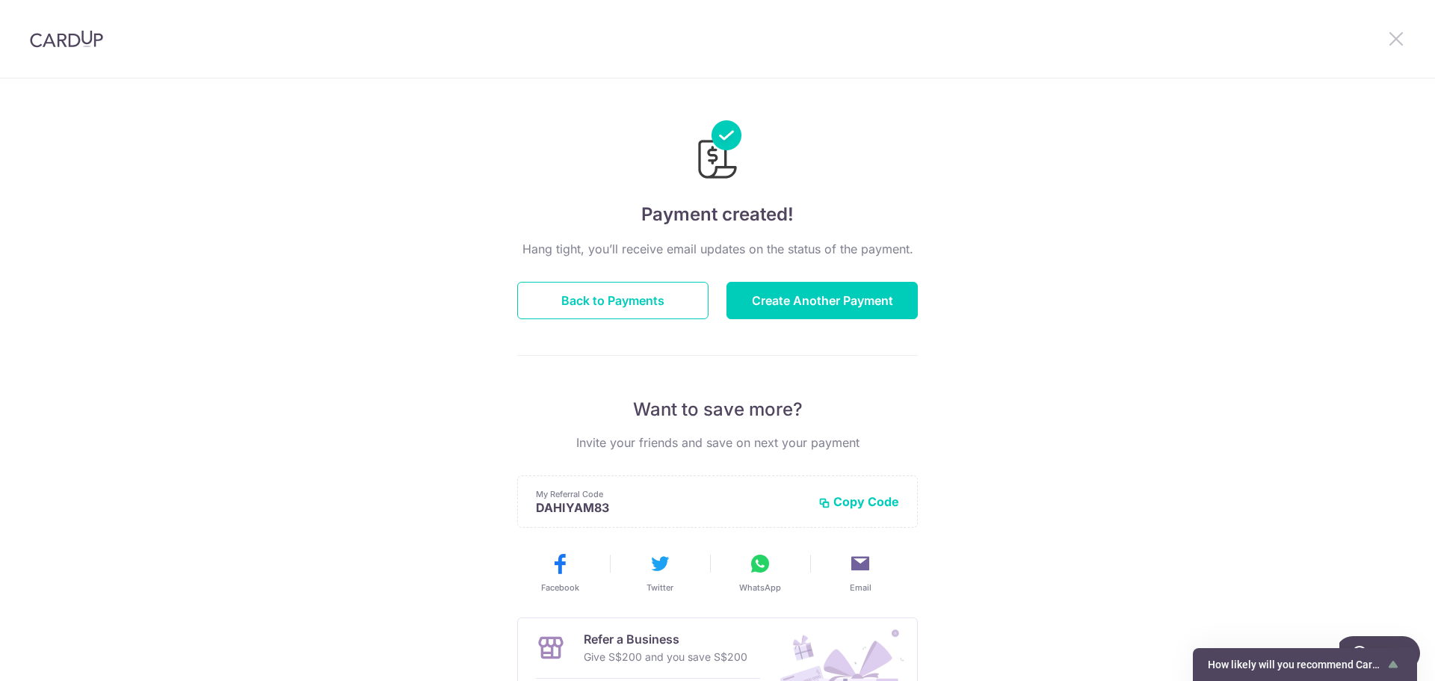
click at [1392, 37] on icon at bounding box center [1396, 38] width 18 height 19
